Goal: Task Accomplishment & Management: Manage account settings

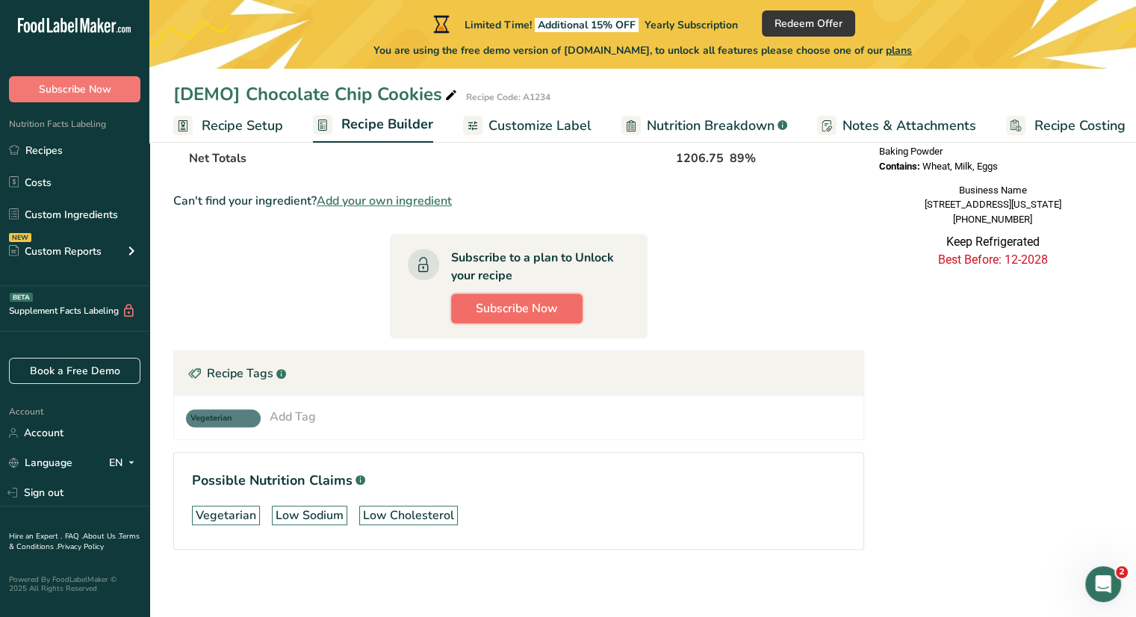
click at [501, 294] on button "Subscribe Now" at bounding box center [516, 309] width 131 height 30
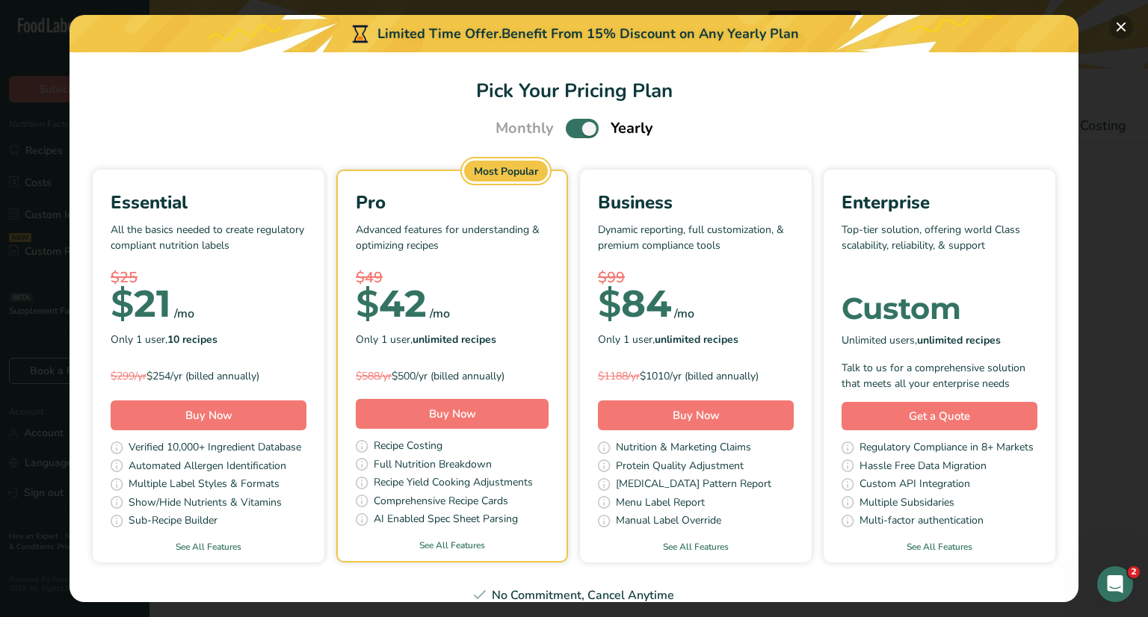
click at [1115, 25] on button "Pick Your Pricing Plan Modal" at bounding box center [1121, 27] width 24 height 24
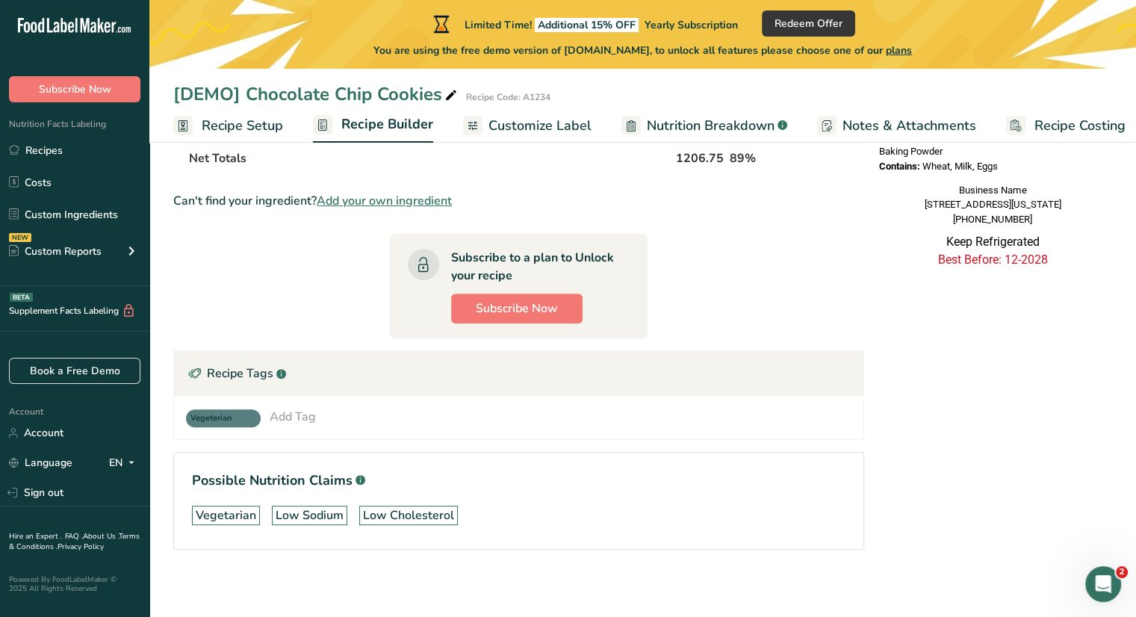
drag, startPoint x: 1145, startPoint y: 0, endPoint x: 914, endPoint y: 459, distance: 513.9
click at [914, 459] on div "Nutrition Facts 40 Servings Per Container Serving Size 1 Cookie (30g) Amount Pe…" at bounding box center [992, 80] width 239 height 1035
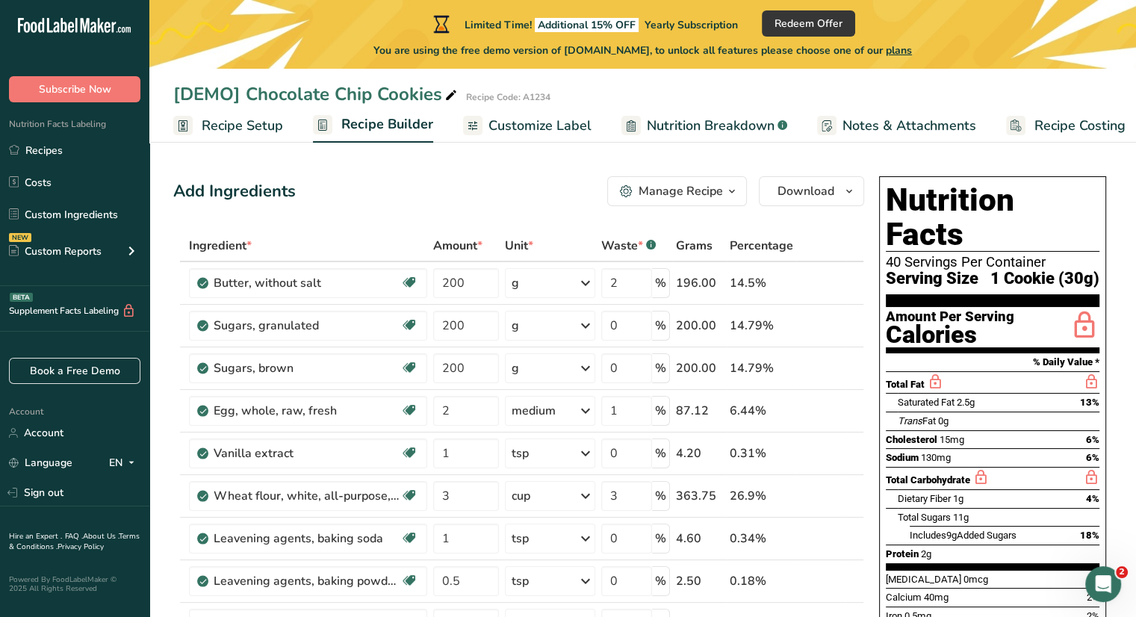
click at [100, 18] on icon ".a-20{fill:#fff;}" at bounding box center [91, 29] width 146 height 23
click at [63, 444] on link "Account" at bounding box center [74, 433] width 149 height 26
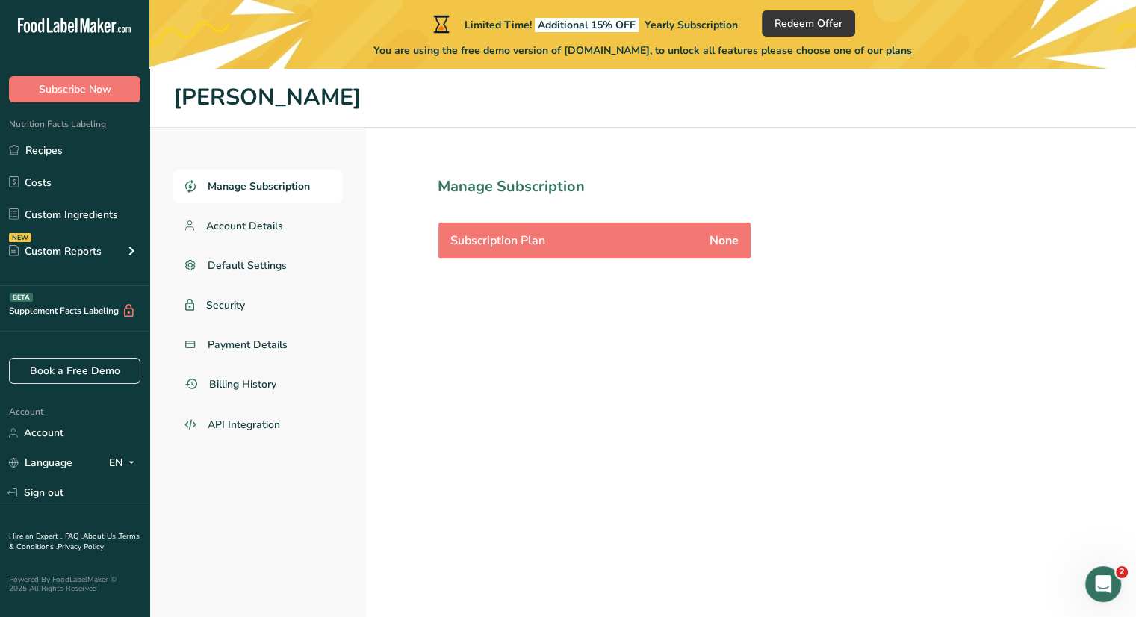
click at [511, 365] on section "Manage Subscription Subscription Plan None" at bounding box center [627, 407] width 523 height 558
